Goal: Check status

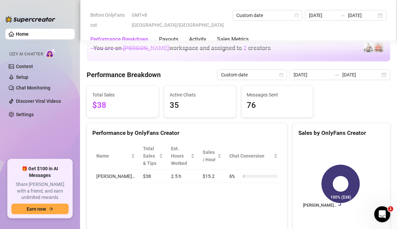
scroll to position [923, 0]
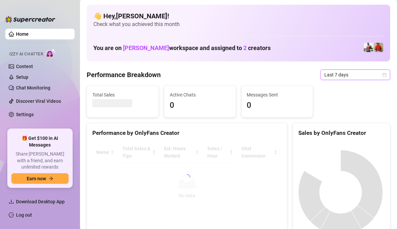
click at [379, 77] on span "Last 7 days" at bounding box center [355, 75] width 62 height 10
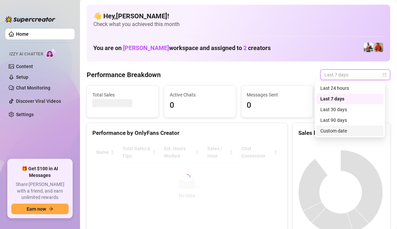
click at [323, 133] on div "Custom date" at bounding box center [349, 130] width 59 height 7
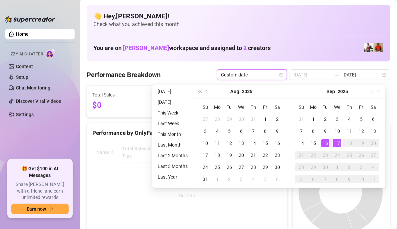
type input "[DATE]"
click at [336, 141] on div "17" at bounding box center [337, 143] width 8 height 8
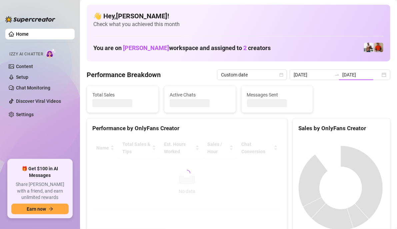
type input "[DATE]"
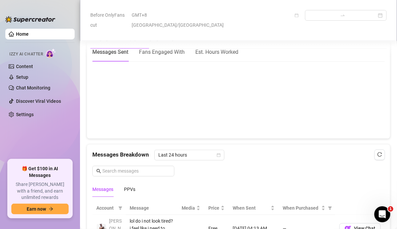
scroll to position [498, 0]
